Goal: Information Seeking & Learning: Learn about a topic

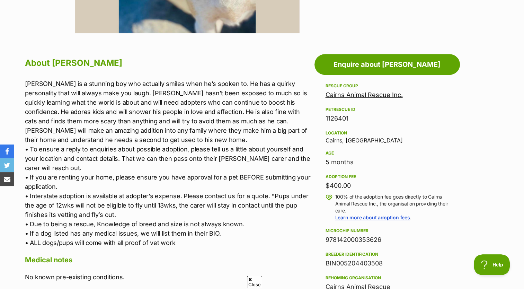
drag, startPoint x: 7, startPoint y: 6, endPoint x: 2, endPoint y: 6, distance: 4.5
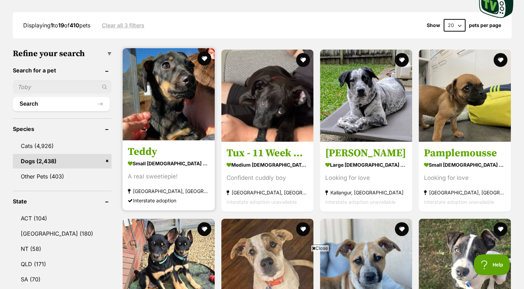
scroll to position [178, 0]
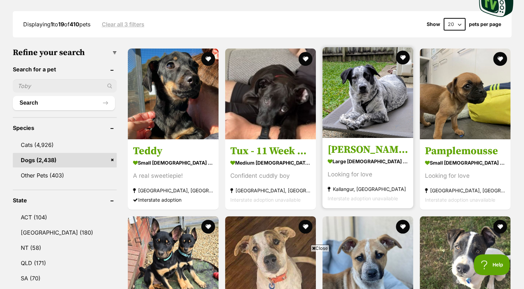
click at [382, 122] on img at bounding box center [368, 92] width 91 height 91
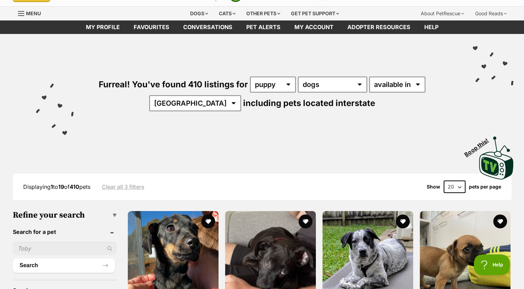
scroll to position [0, 0]
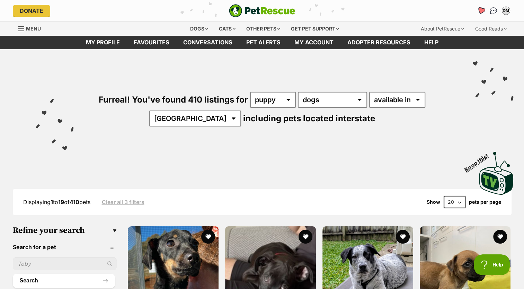
click at [479, 12] on icon "Favourites" at bounding box center [480, 10] width 9 height 9
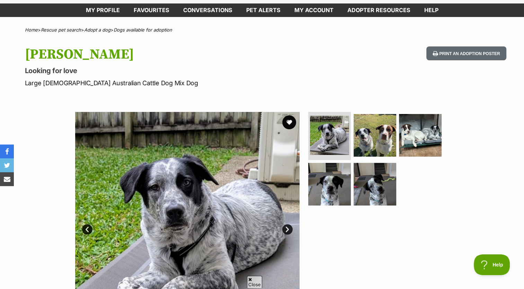
scroll to position [33, 0]
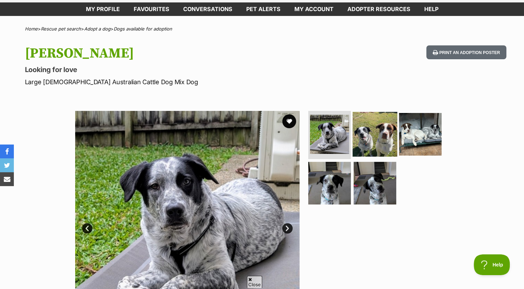
click at [382, 141] on img at bounding box center [375, 134] width 45 height 45
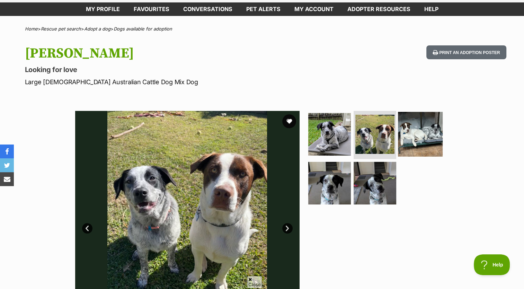
click at [430, 141] on img at bounding box center [420, 134] width 45 height 45
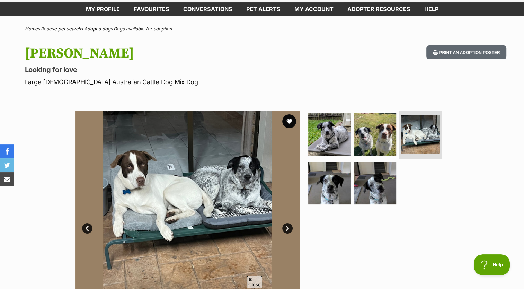
scroll to position [0, 0]
click at [328, 187] on img at bounding box center [329, 183] width 45 height 45
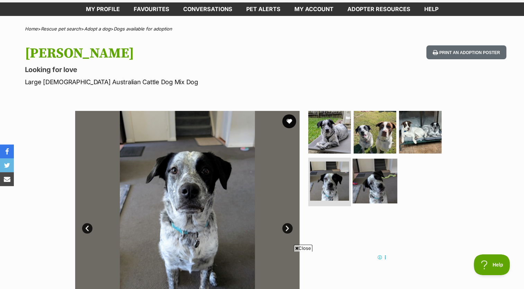
click at [379, 189] on img at bounding box center [375, 181] width 45 height 45
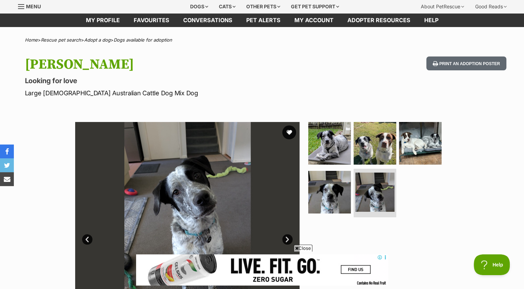
scroll to position [28, 0]
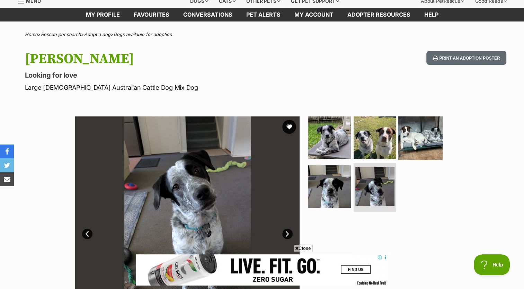
click at [426, 137] on img at bounding box center [420, 137] width 45 height 45
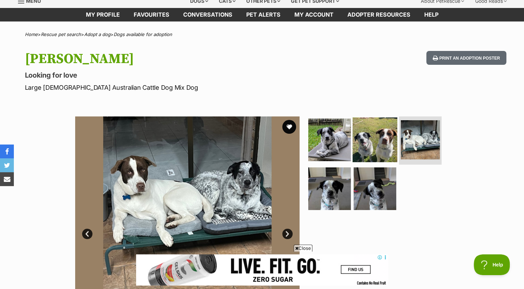
click at [378, 152] on img at bounding box center [375, 139] width 45 height 45
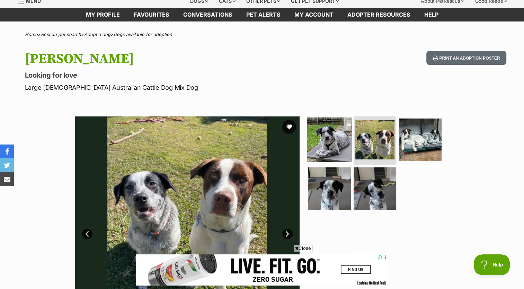
click at [327, 150] on img at bounding box center [329, 139] width 45 height 45
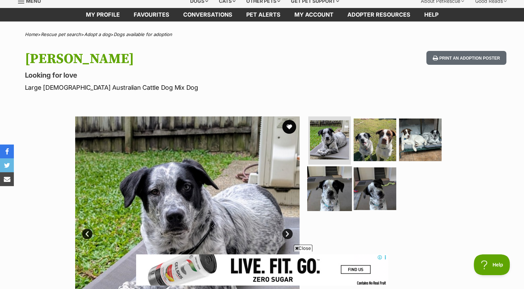
click at [333, 205] on img at bounding box center [329, 188] width 45 height 45
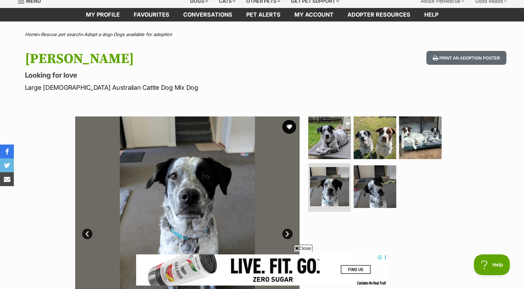
click at [182, 148] on img at bounding box center [187, 228] width 225 height 225
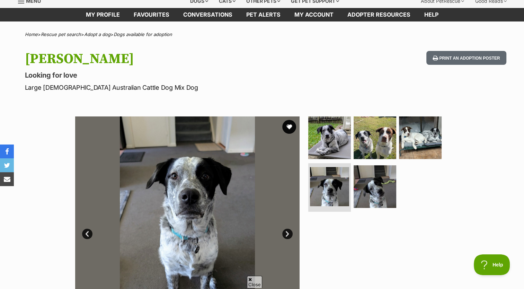
click at [182, 148] on img at bounding box center [187, 228] width 225 height 225
drag, startPoint x: 182, startPoint y: 148, endPoint x: 159, endPoint y: 127, distance: 30.2
click at [159, 127] on img at bounding box center [187, 228] width 225 height 225
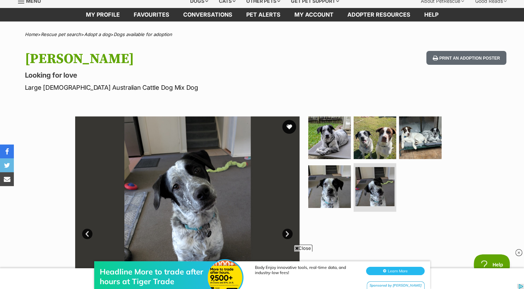
scroll to position [0, 0]
click at [156, 110] on section "Available 5 of 5 images 5 of 5 images 5 of 5 images 5 of 5 images 5 of 5 images…" at bounding box center [262, 223] width 395 height 235
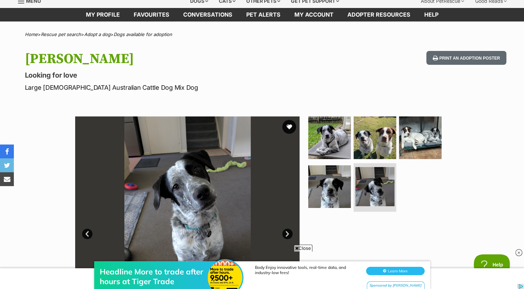
click at [156, 110] on section "Available 5 of 5 images 5 of 5 images 5 of 5 images 5 of 5 images 5 of 5 images…" at bounding box center [262, 223] width 395 height 235
click at [7, 4] on div "Dogs Find a dog on PetRescue View all dogs Browse all of the doggos looking for…" at bounding box center [262, 1] width 524 height 14
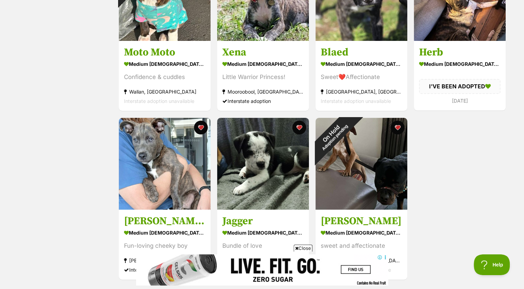
scroll to position [196, 0]
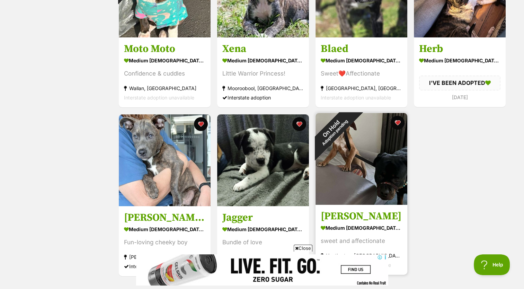
click at [363, 176] on img at bounding box center [362, 159] width 92 height 92
